Goal: Task Accomplishment & Management: Manage account settings

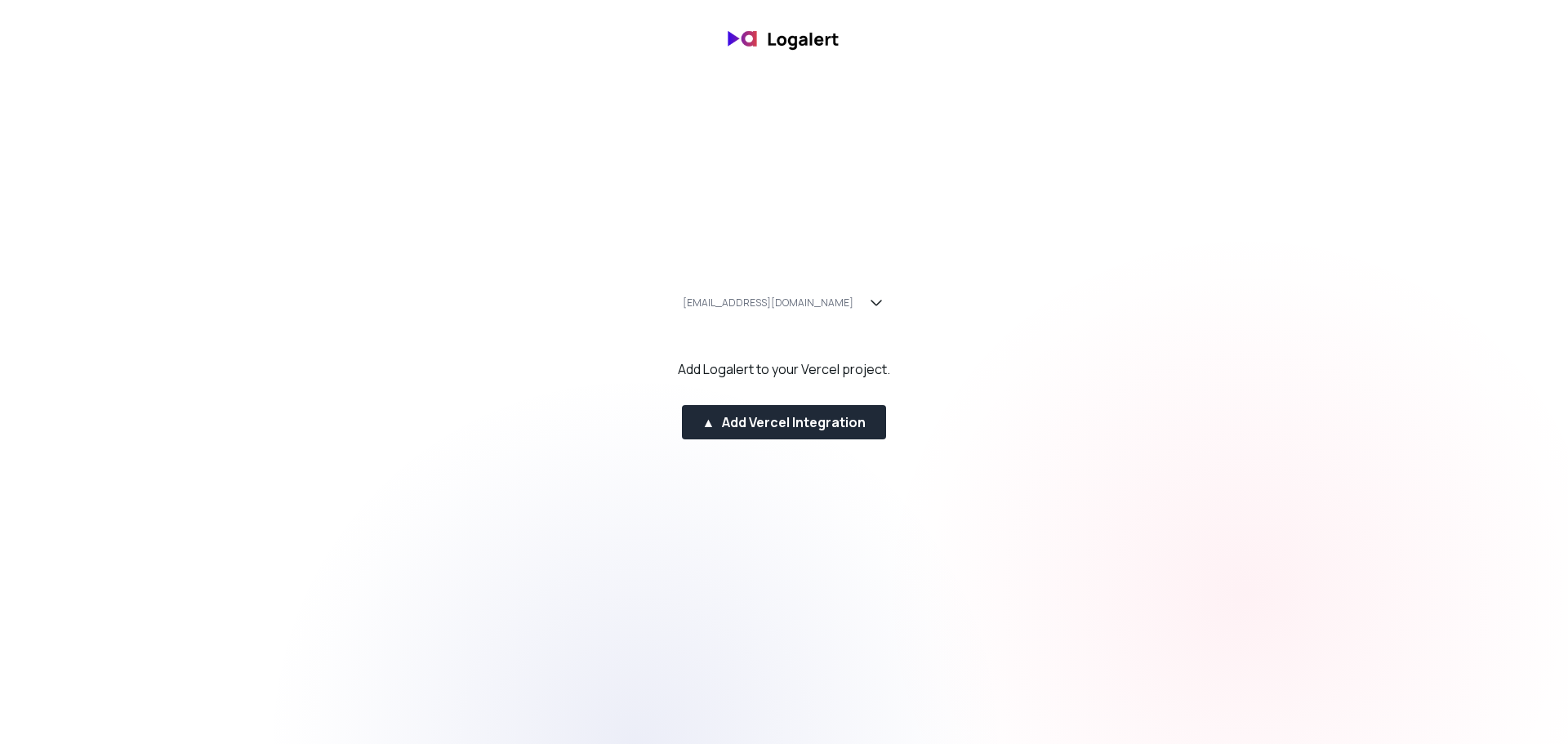
drag, startPoint x: 810, startPoint y: 415, endPoint x: 817, endPoint y: 384, distance: 31.8
click at [817, 384] on div "[EMAIL_ADDRESS][DOMAIN_NAME] Add Logalert to your Vercel project. ▲ Add Vercel …" at bounding box center [784, 372] width 1568 height 186
click at [807, 424] on div "▲ Add Vercel Integration" at bounding box center [784, 422] width 164 height 20
click at [769, 313] on div "[EMAIL_ADDRESS][DOMAIN_NAME]" at bounding box center [784, 303] width 245 height 35
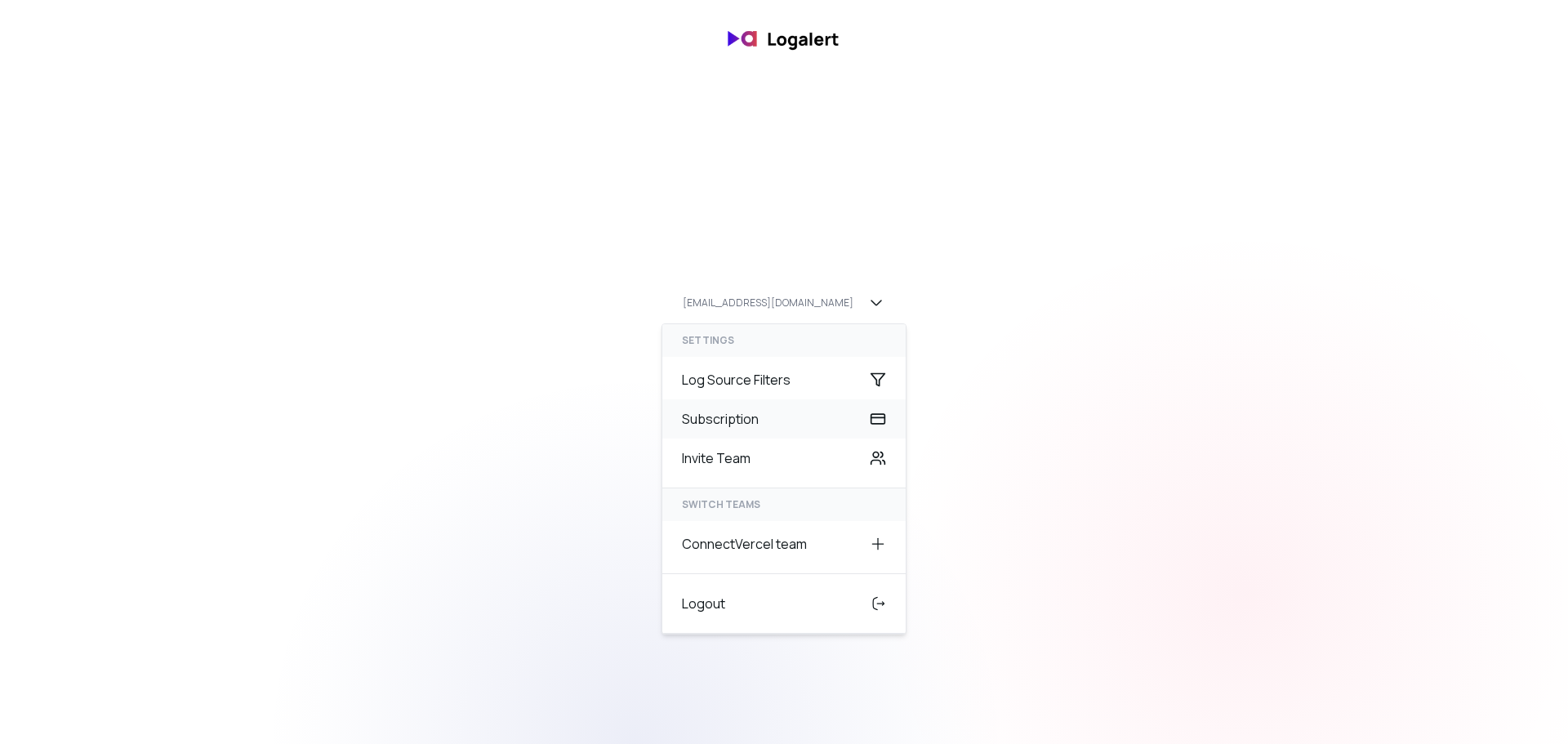
click at [728, 431] on div "Subscription" at bounding box center [784, 419] width 244 height 39
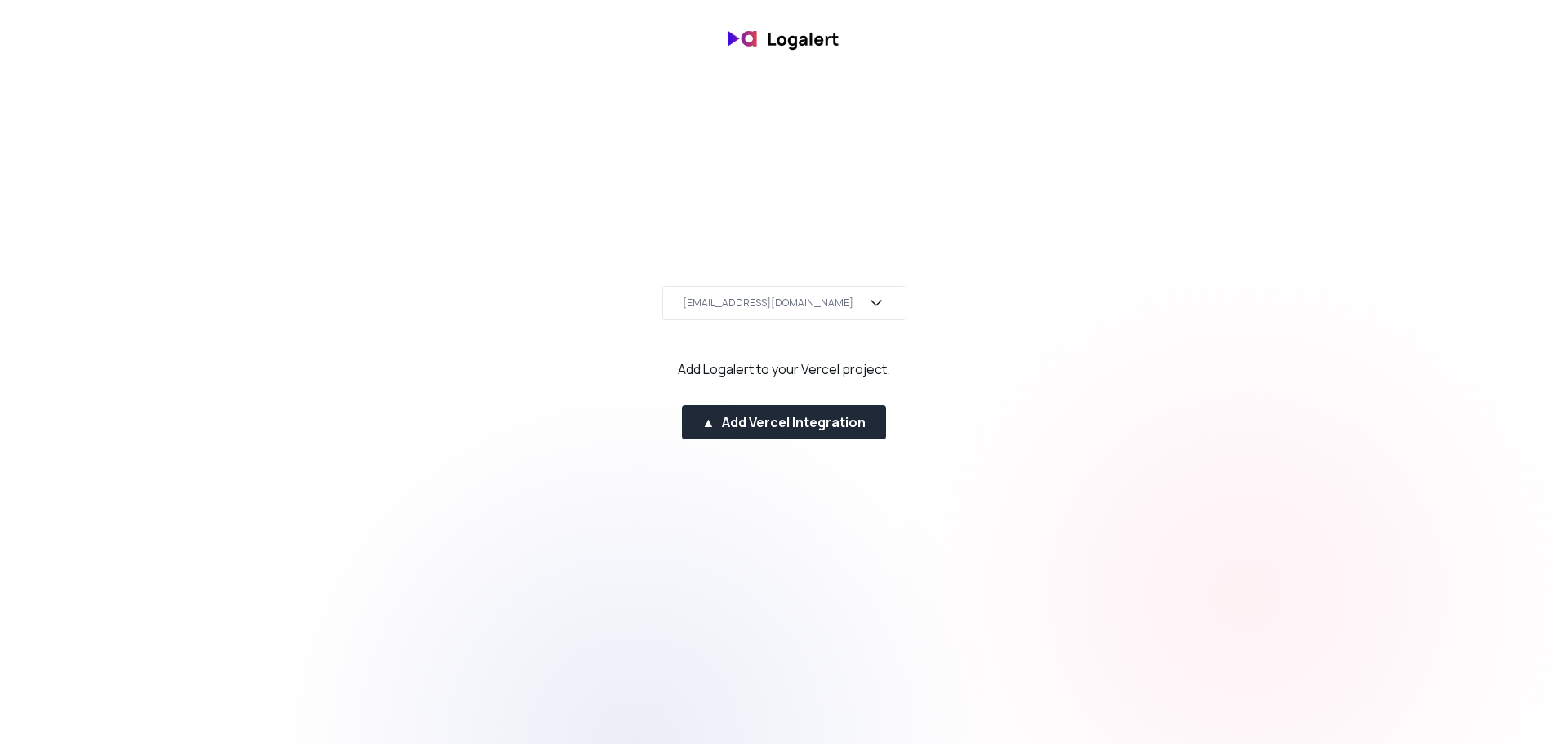
click at [780, 308] on div "[EMAIL_ADDRESS][DOMAIN_NAME]" at bounding box center [769, 303] width 171 height 13
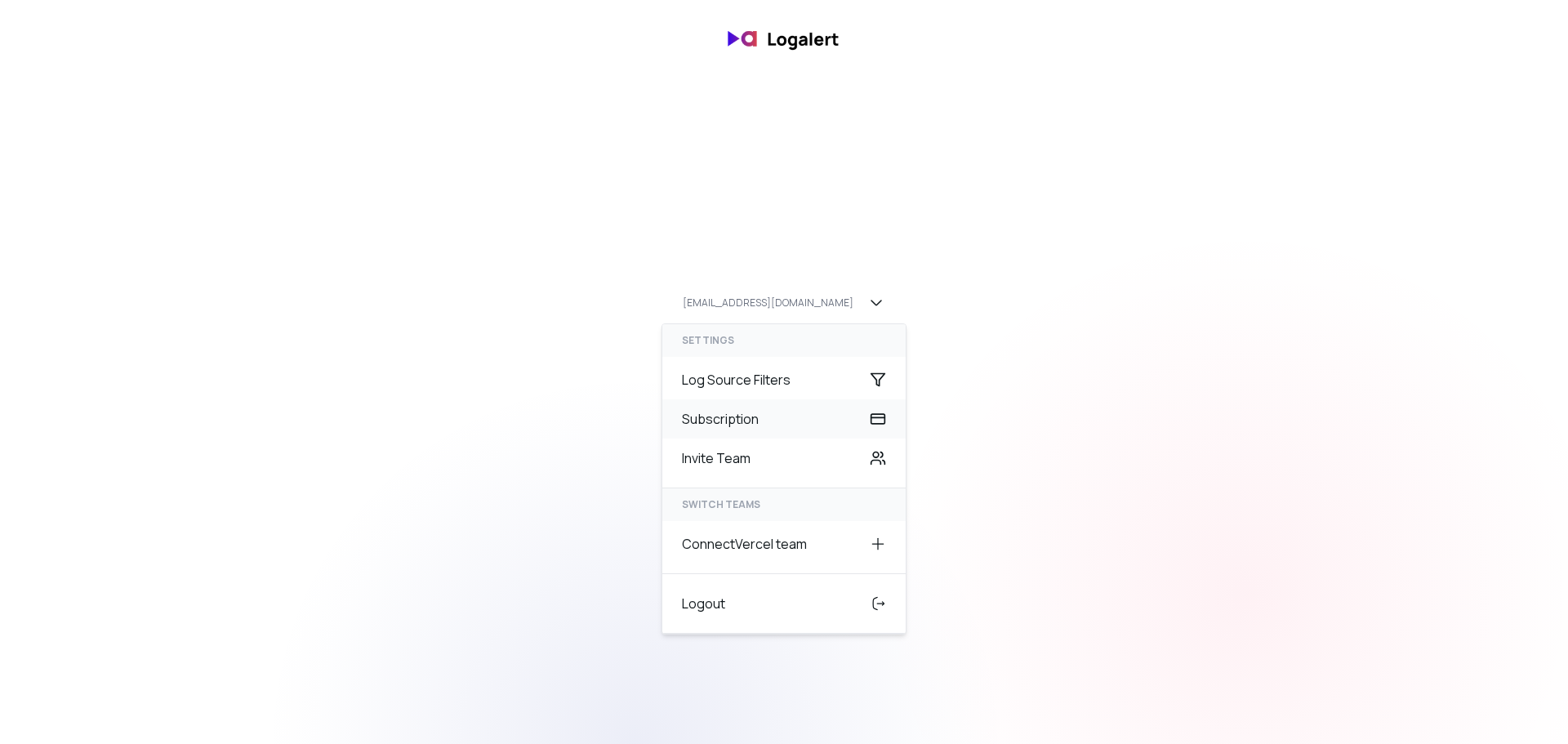
click at [733, 421] on div "Subscription" at bounding box center [784, 419] width 244 height 39
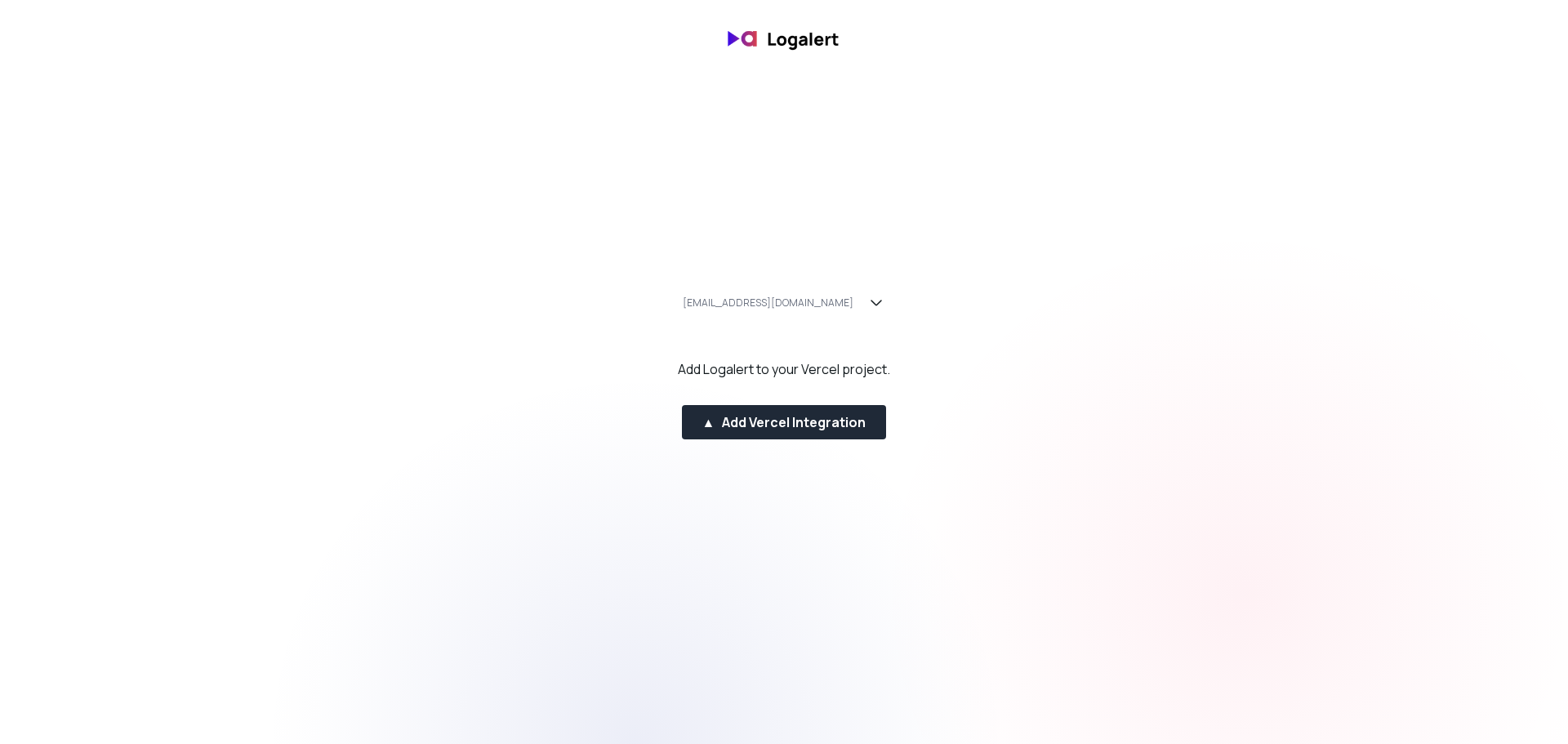
click at [777, 388] on div "info@gronavibbar.se Add Logalert to your Vercel project. ▲ Add Vercel Integrati…" at bounding box center [784, 372] width 1568 height 186
click at [794, 308] on div "[EMAIL_ADDRESS][DOMAIN_NAME]" at bounding box center [769, 303] width 171 height 13
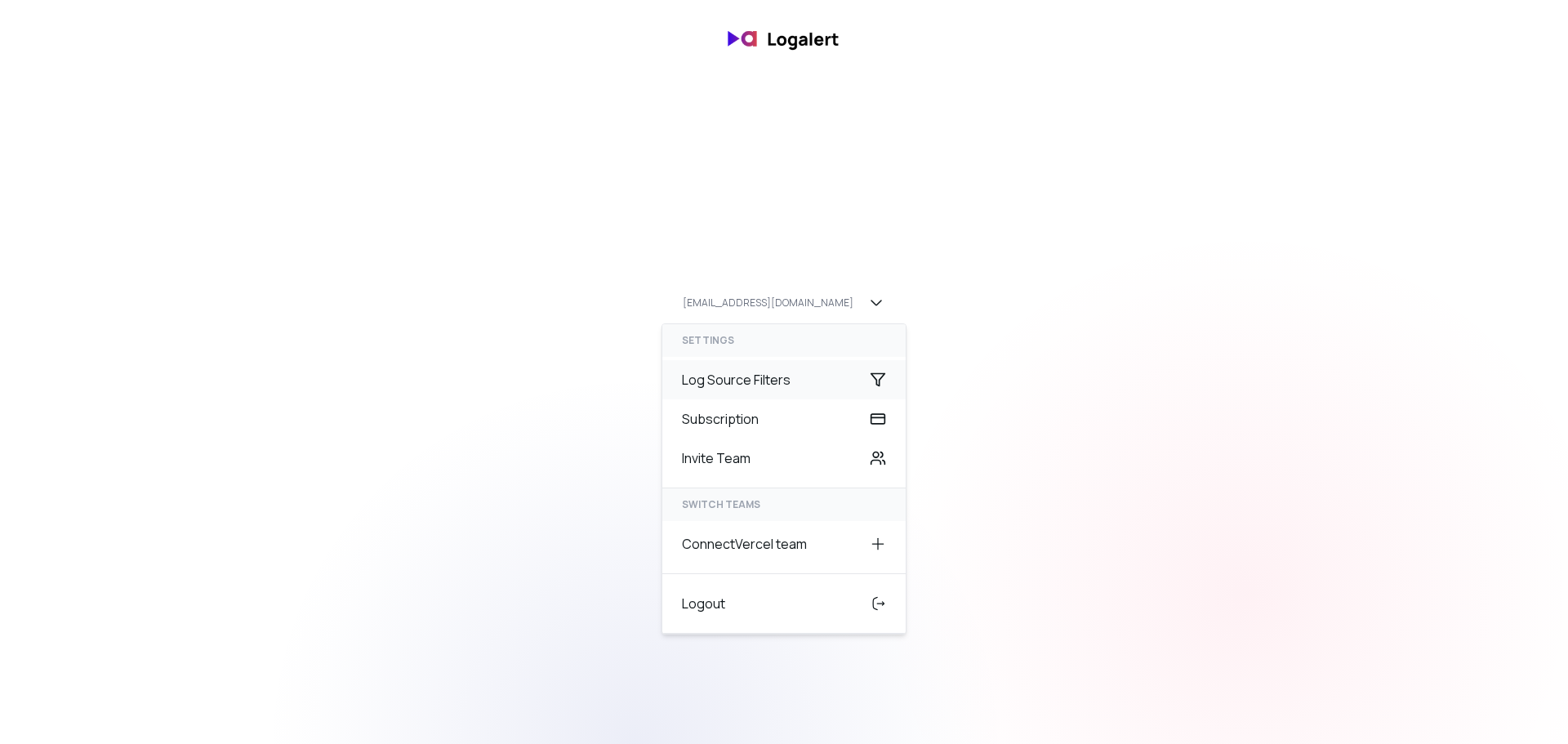
click at [769, 373] on div "Log Source Filters" at bounding box center [784, 379] width 244 height 39
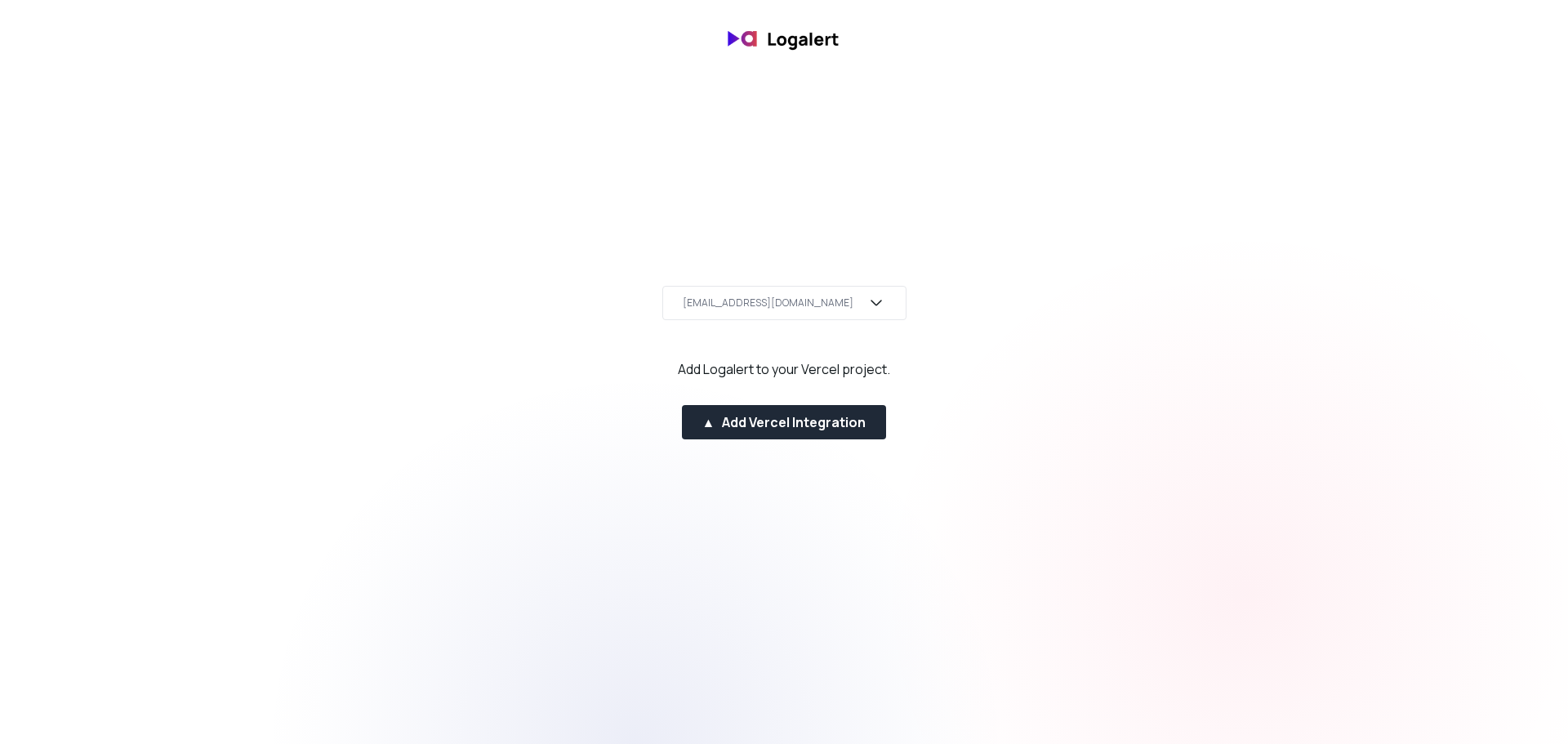
click at [785, 308] on div "[EMAIL_ADDRESS][DOMAIN_NAME]" at bounding box center [769, 303] width 171 height 13
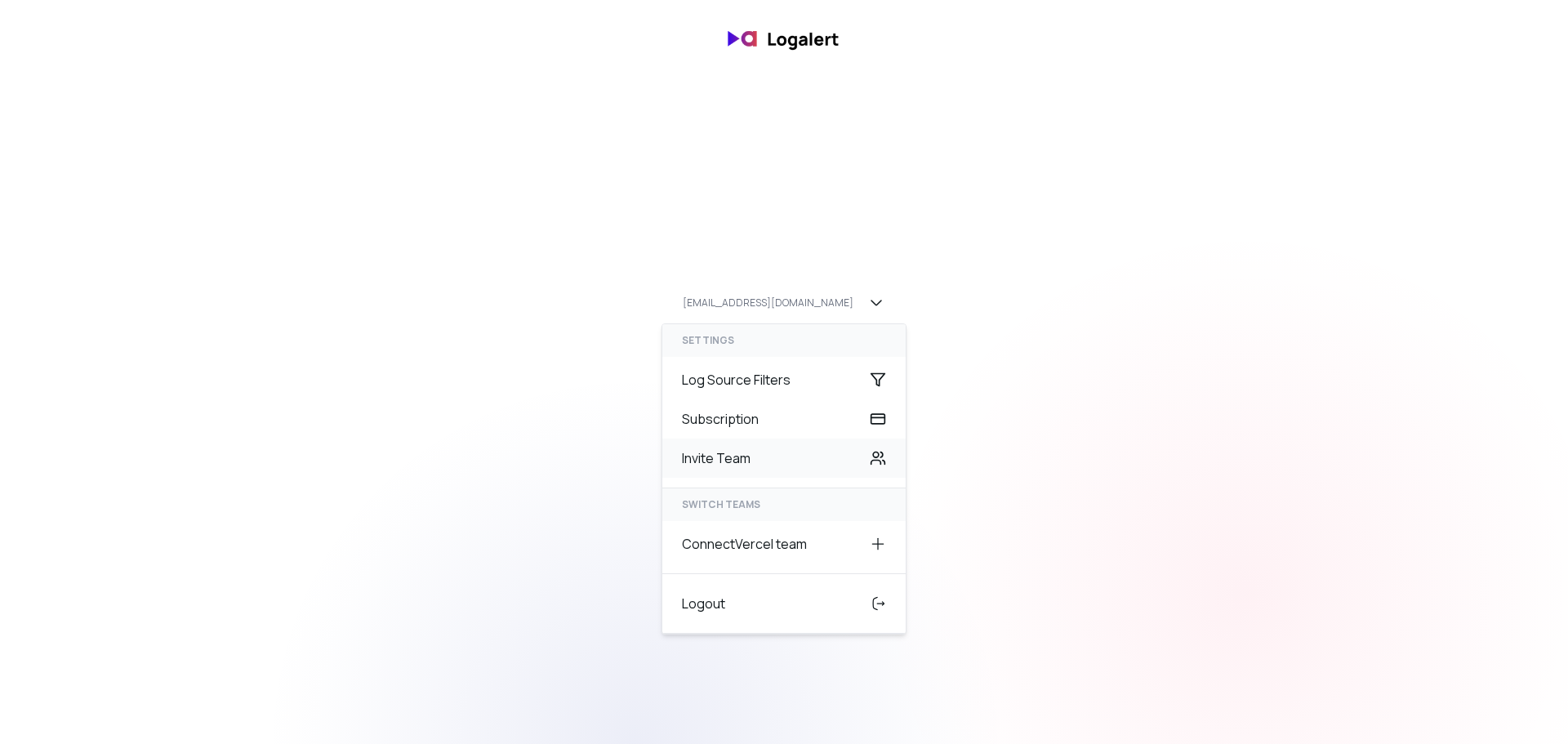
click at [769, 472] on div "Invite Team" at bounding box center [784, 458] width 244 height 39
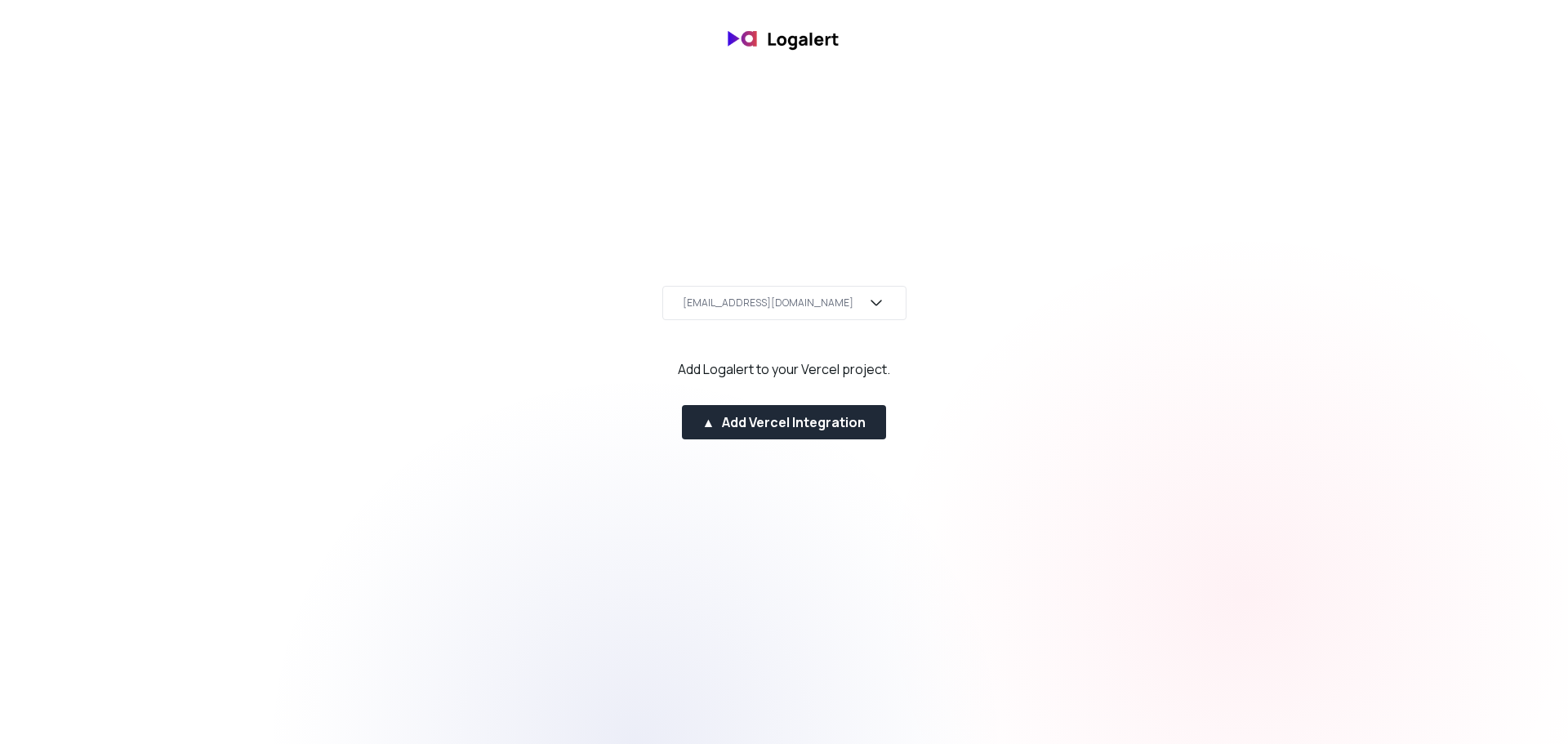
click at [789, 300] on div "[EMAIL_ADDRESS][DOMAIN_NAME]" at bounding box center [769, 303] width 171 height 13
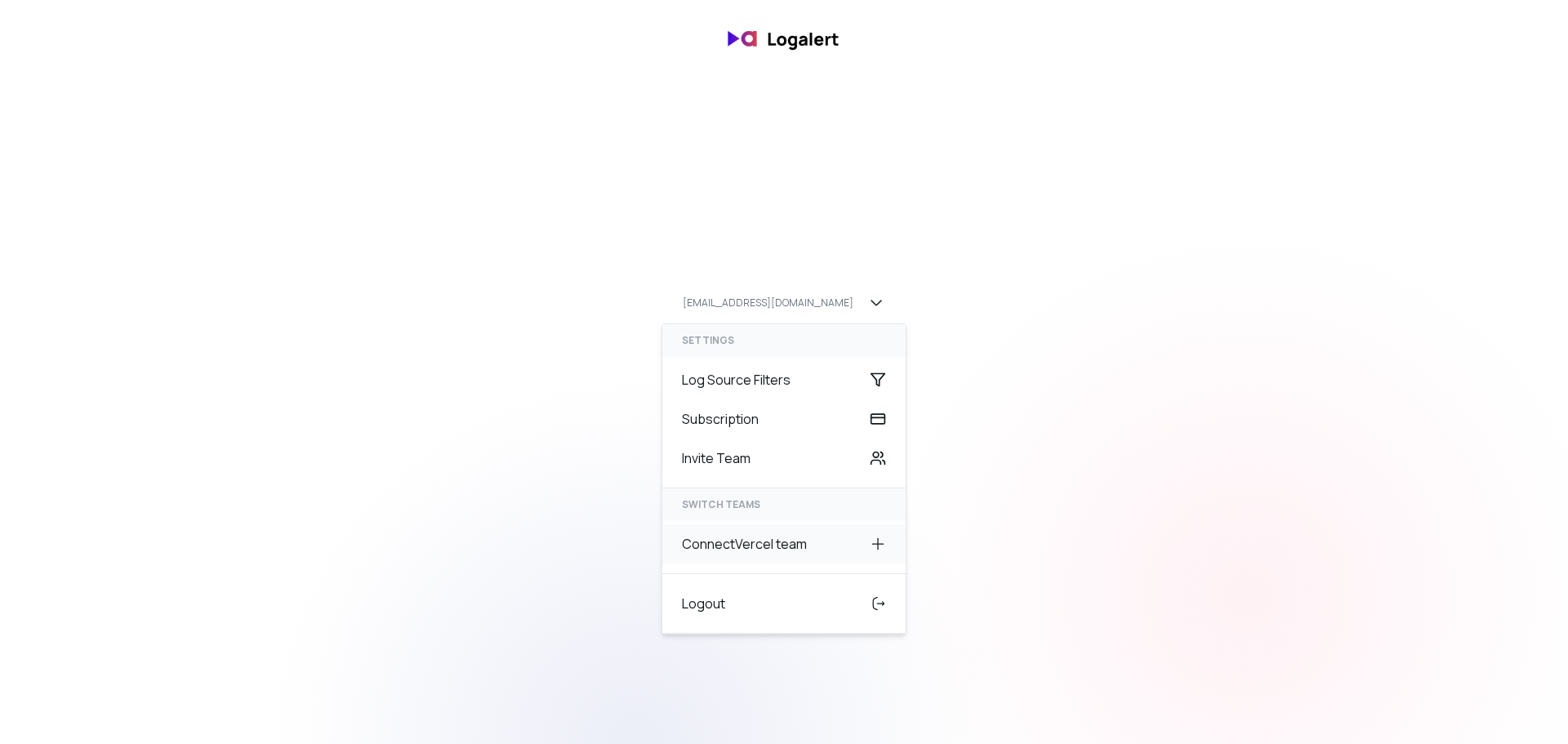
click at [744, 550] on div "Connect Vercel team" at bounding box center [784, 544] width 244 height 39
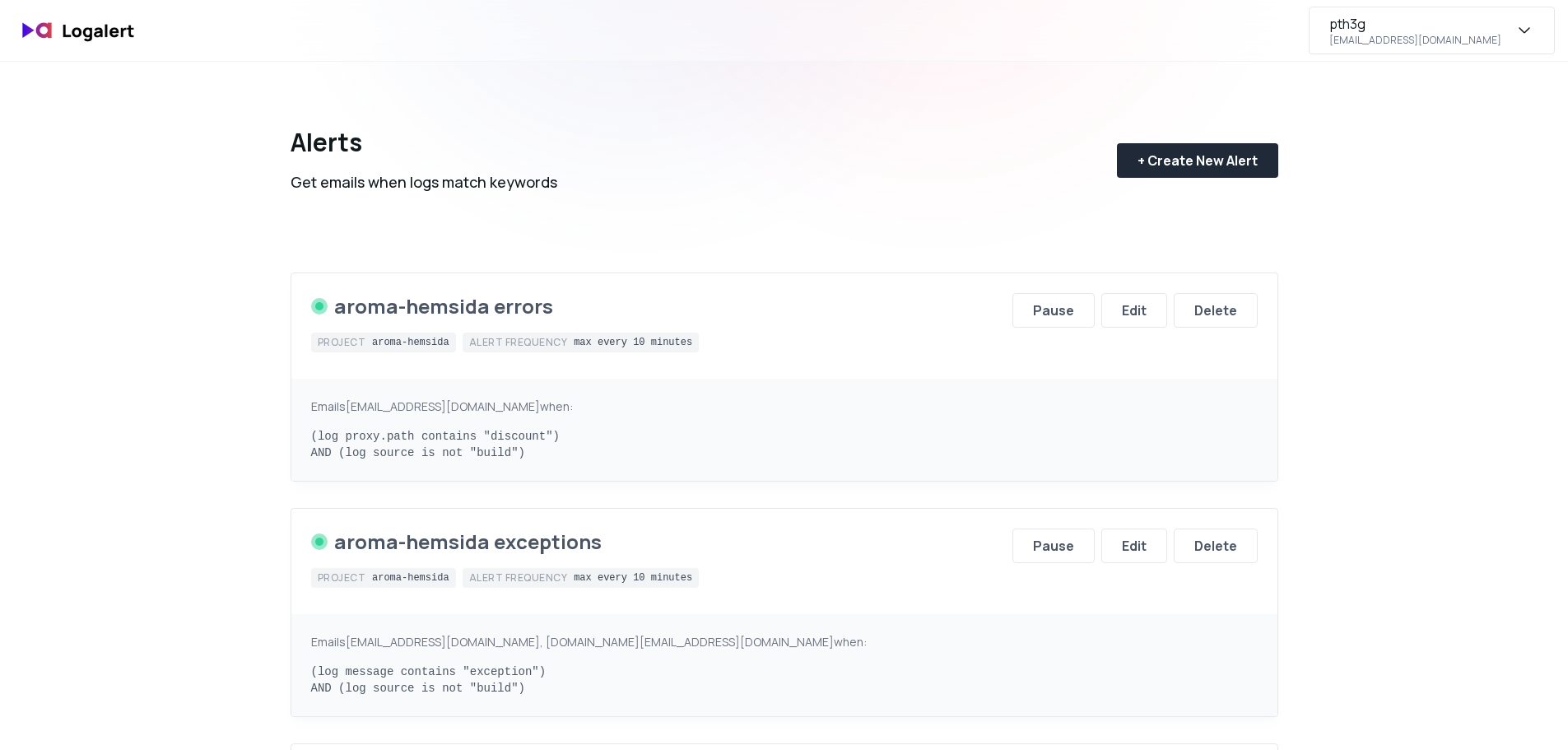
click at [1461, 28] on div "pth3g [EMAIL_ADDRESS][DOMAIN_NAME]" at bounding box center [1416, 30] width 172 height 33
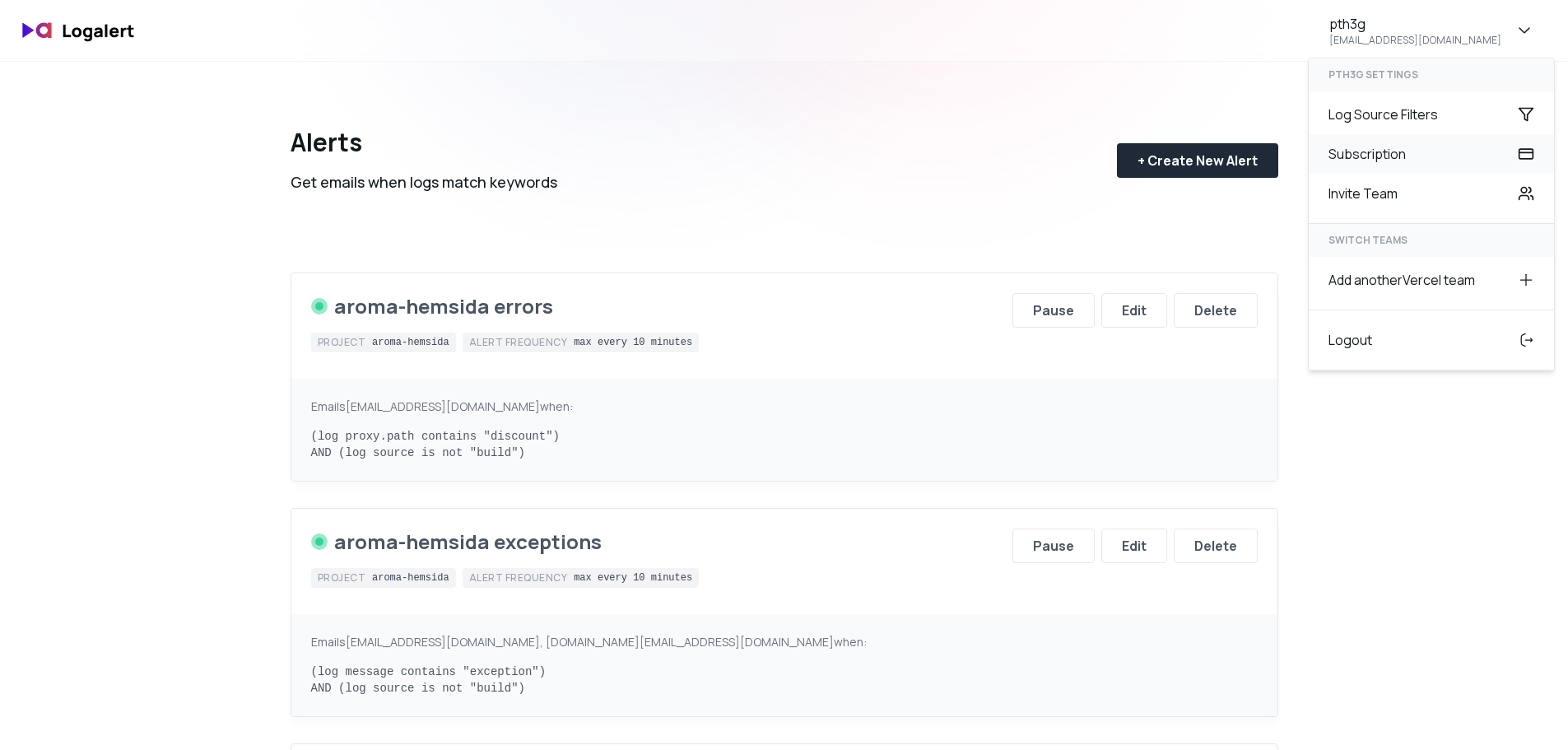
click at [1386, 159] on div "Subscription" at bounding box center [1432, 154] width 246 height 40
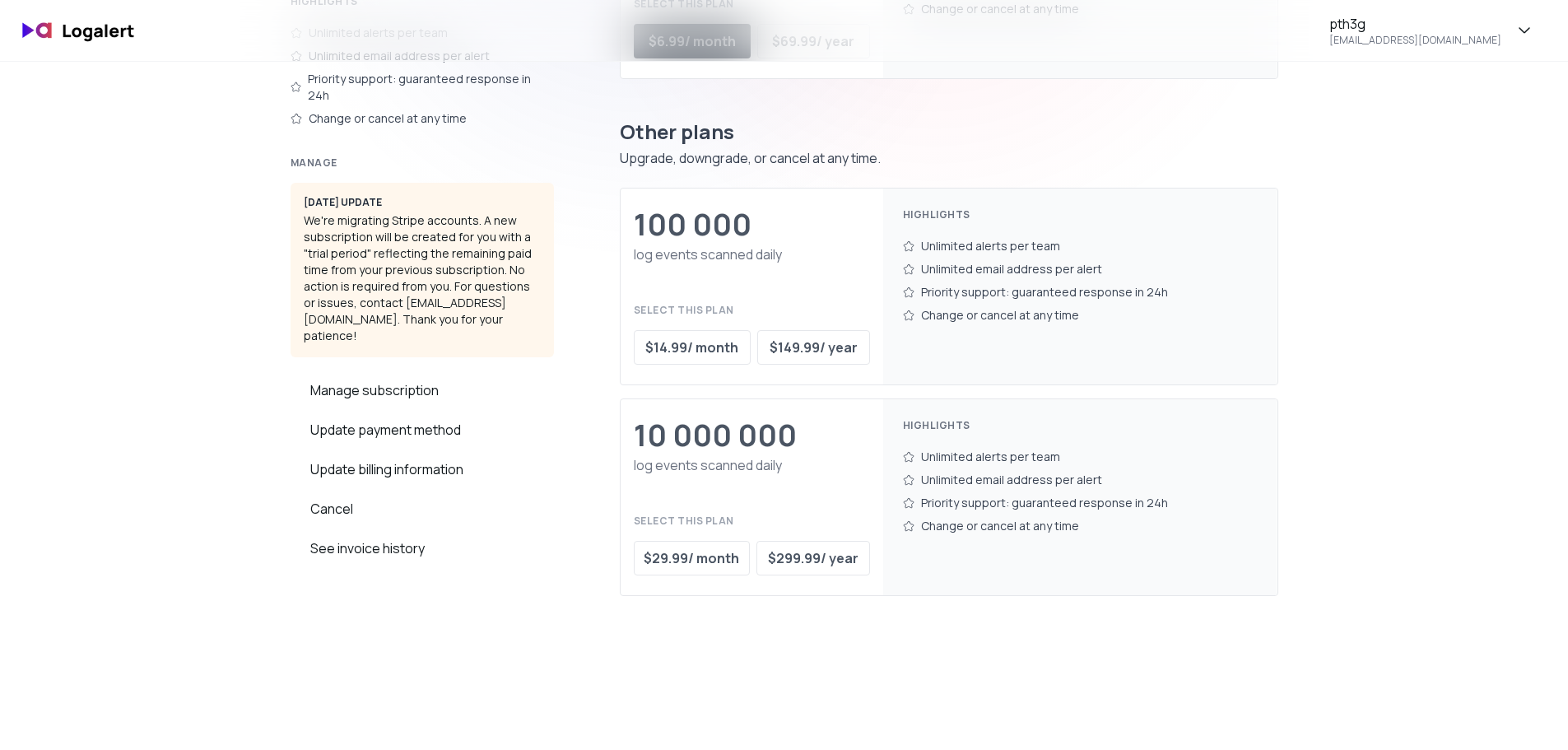
scroll to position [316, 0]
click at [401, 488] on div "Cancel" at bounding box center [422, 508] width 264 height 40
